Goal: Information Seeking & Learning: Learn about a topic

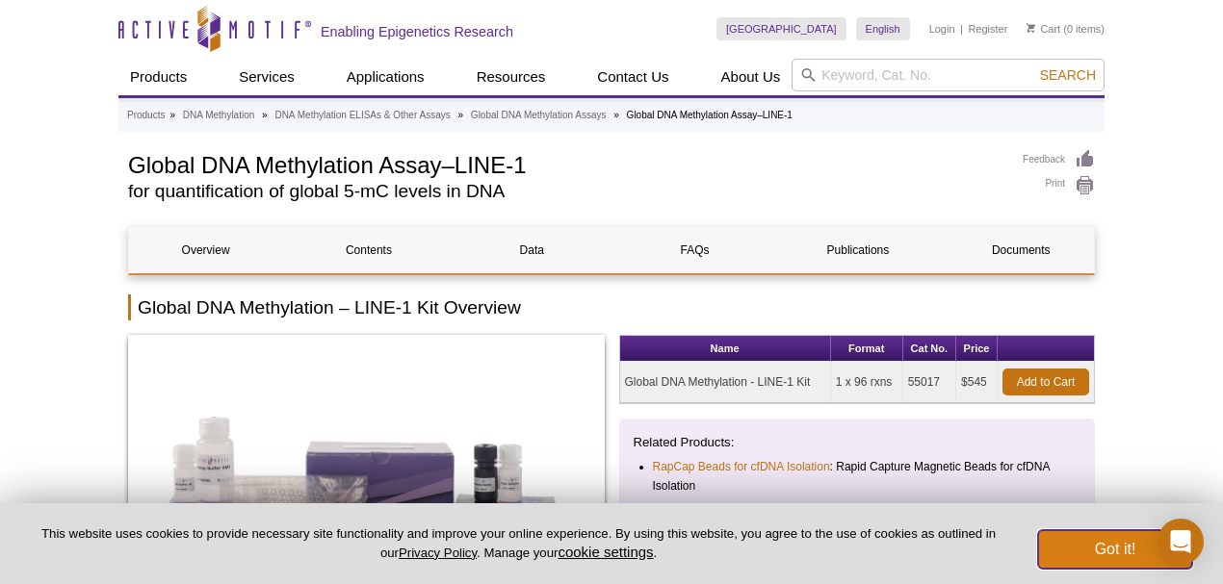
click at [1110, 556] on button "Got it!" at bounding box center [1115, 550] width 154 height 39
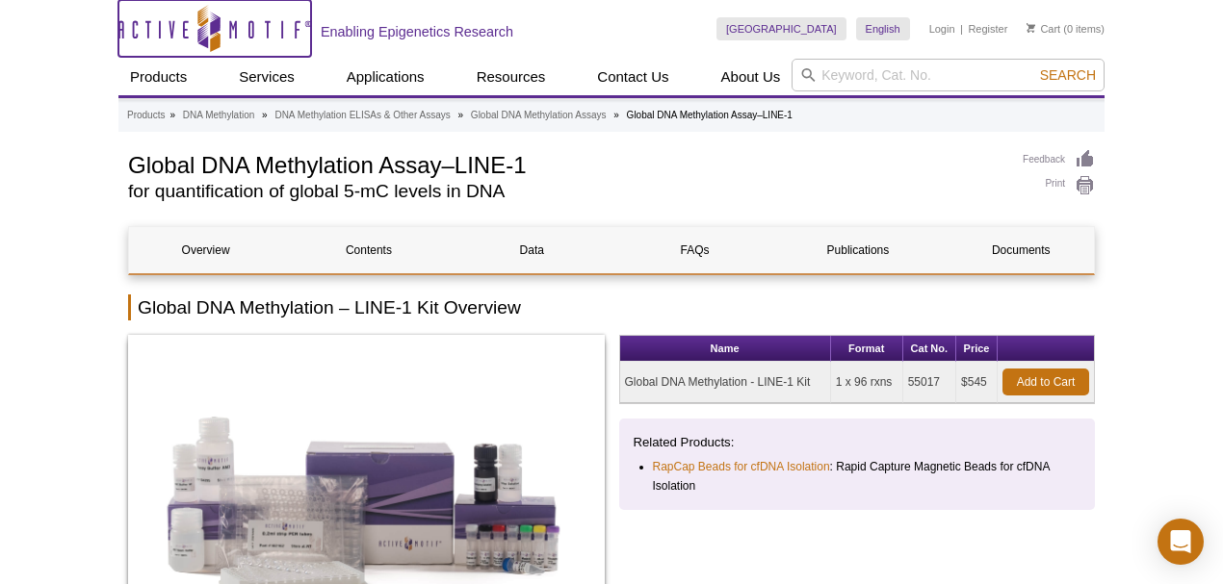
click at [255, 35] on icon "Active Motif Logo" at bounding box center [214, 28] width 193 height 47
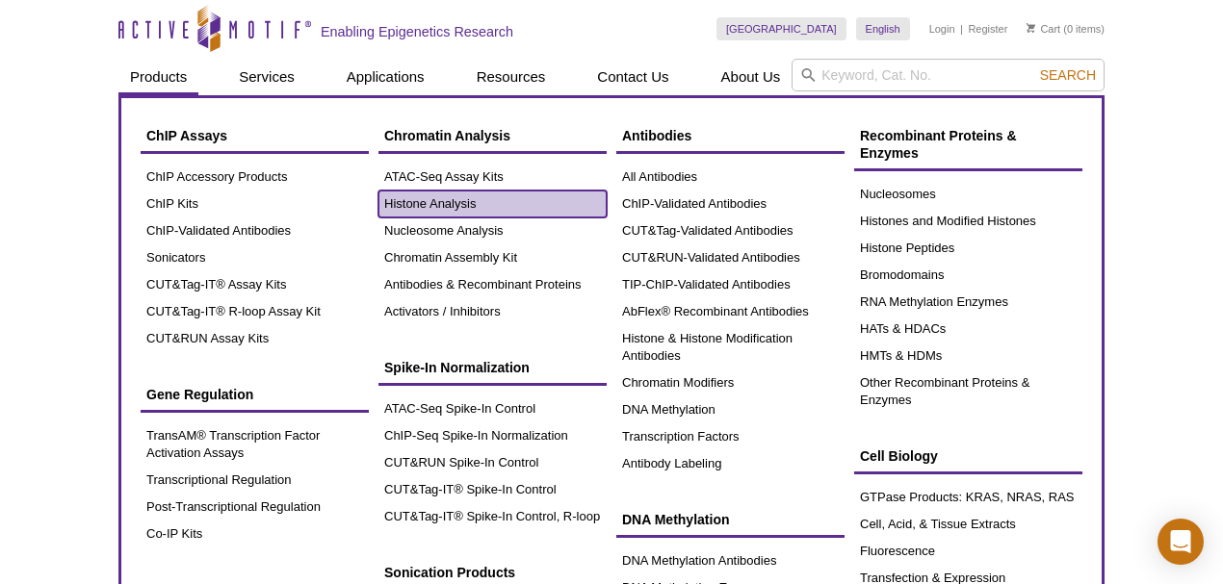
click at [473, 206] on link "Histone Analysis" at bounding box center [492, 204] width 228 height 27
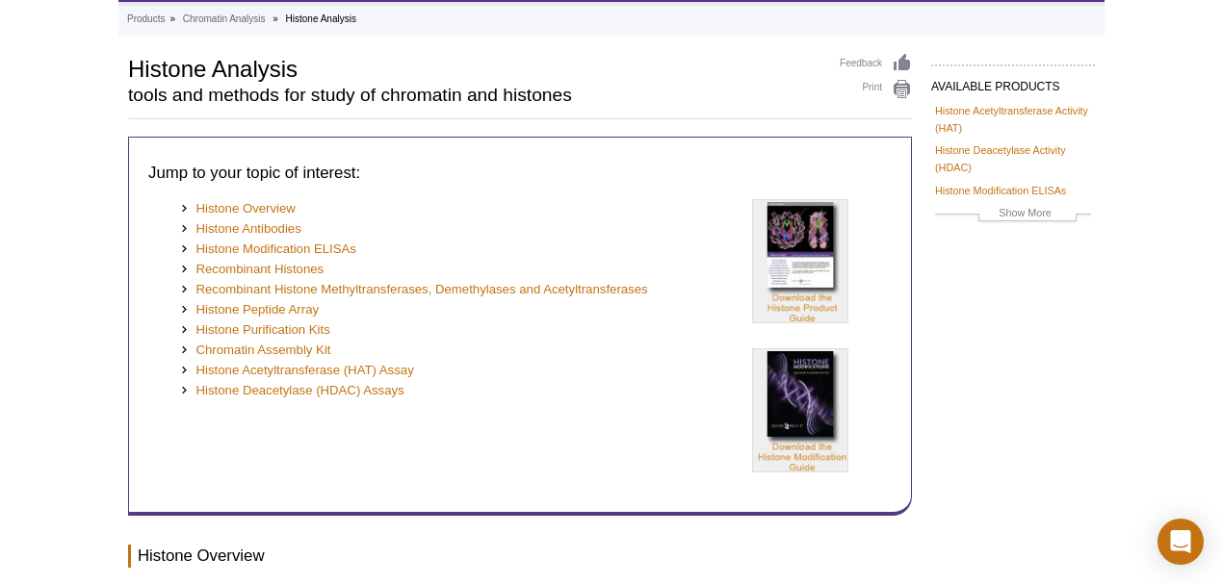
scroll to position [10, 0]
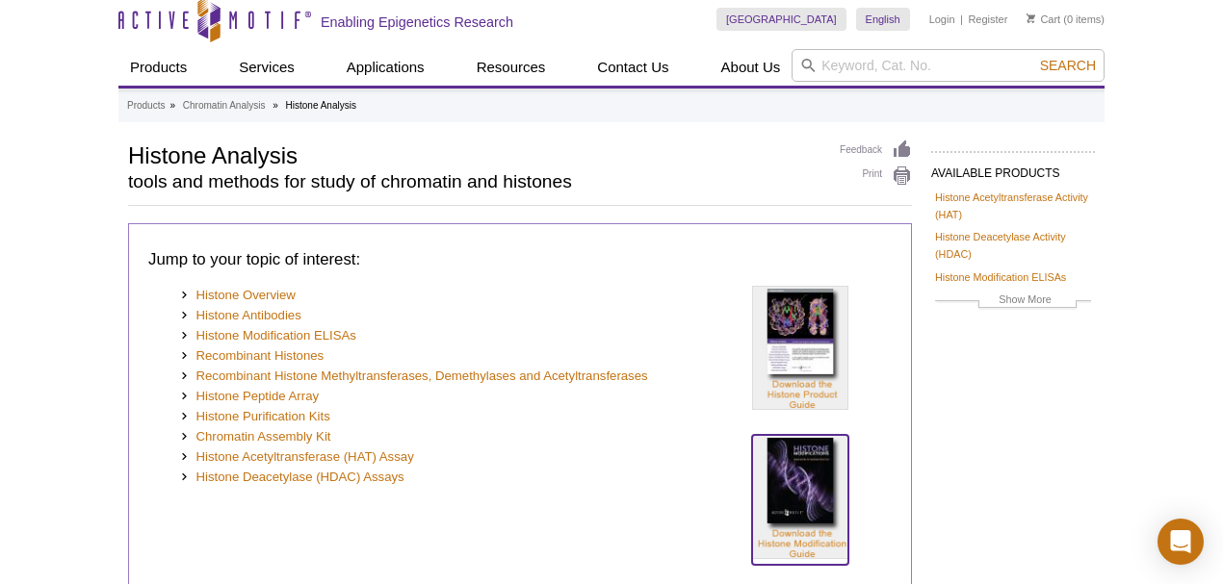
click at [813, 493] on img at bounding box center [800, 497] width 96 height 124
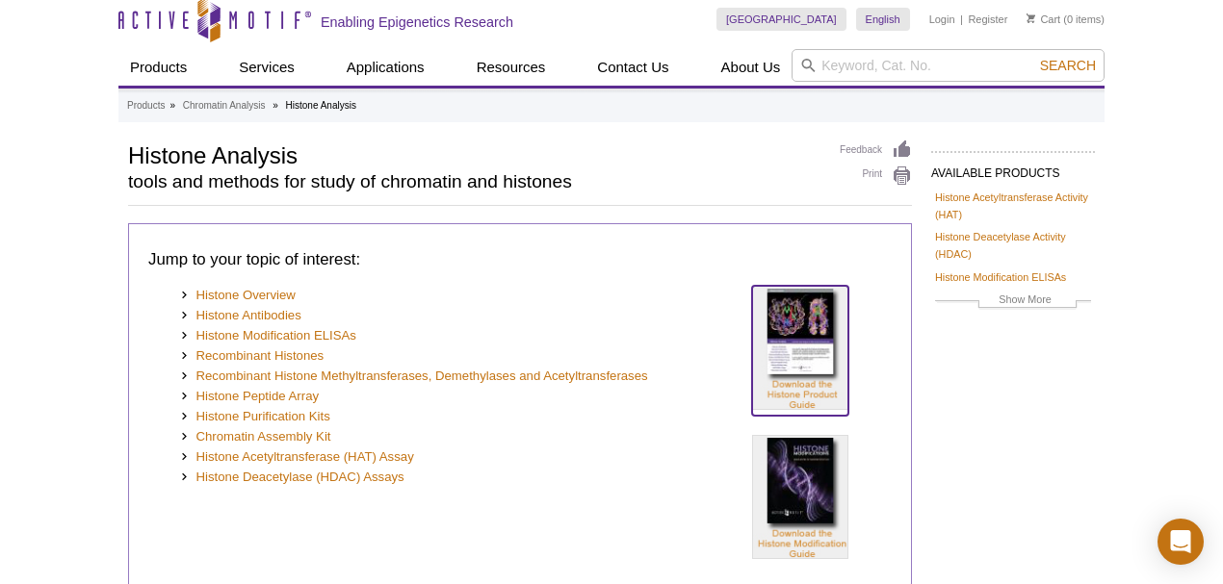
click at [809, 344] on img at bounding box center [800, 348] width 96 height 124
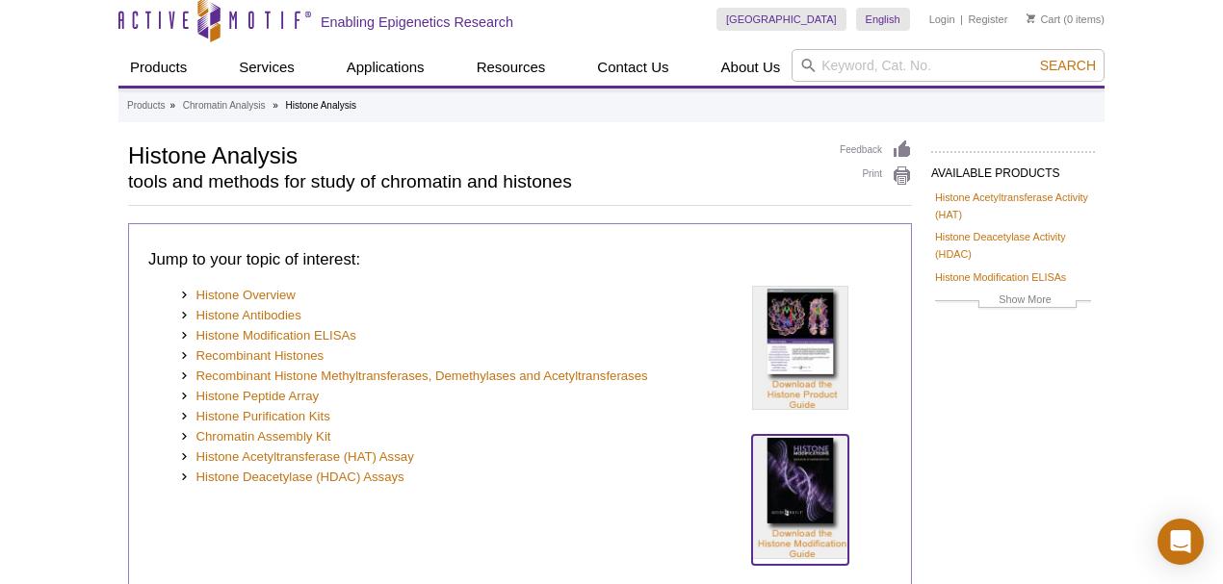
click at [803, 486] on img at bounding box center [800, 497] width 96 height 124
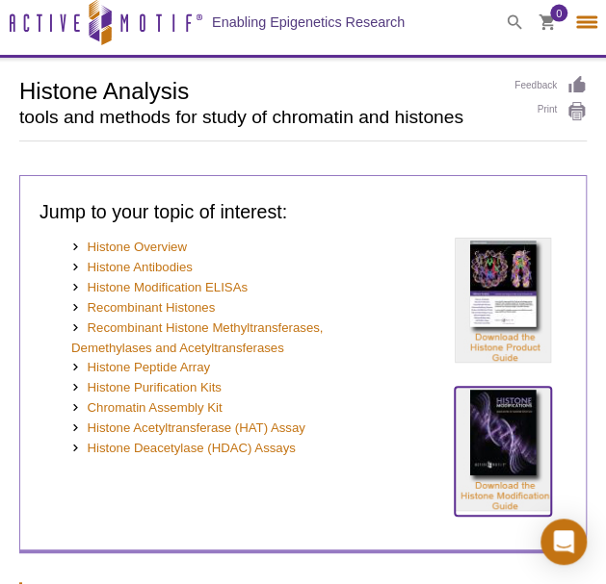
select select "[GEOGRAPHIC_DATA]"
